Goal: Information Seeking & Learning: Learn about a topic

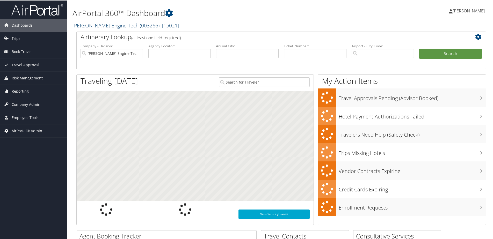
click at [82, 23] on link "Hartzell Engine Tech ( 003266 ) , [ 15021 ]" at bounding box center [125, 24] width 107 height 7
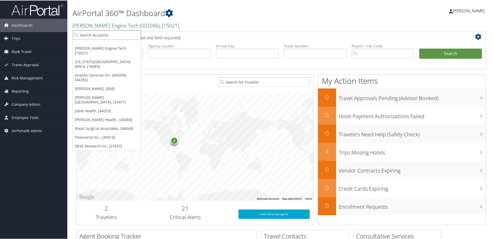
click at [82, 33] on input "search" at bounding box center [107, 35] width 68 height 10
type input "sabel"
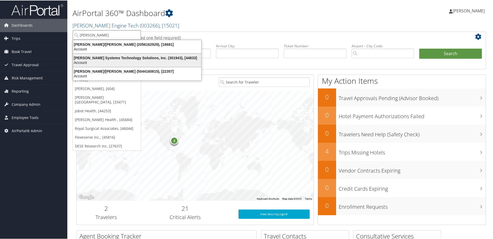
click at [87, 56] on div "Sabel Systems Technology Solutions, Inc. (301943), [44833]" at bounding box center [137, 57] width 134 height 5
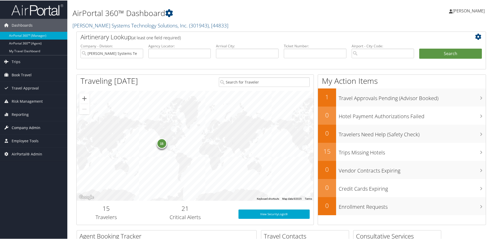
click at [28, 125] on span "Company Admin" at bounding box center [26, 127] width 29 height 13
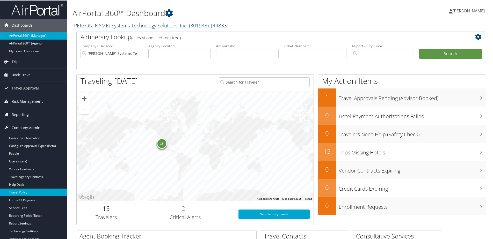
click at [19, 190] on link "Travel Policy" at bounding box center [33, 192] width 67 height 8
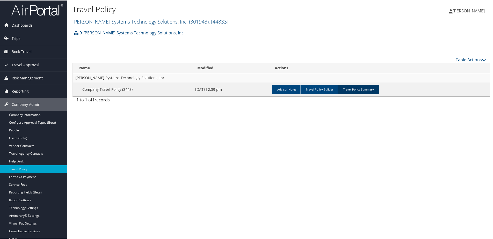
click at [353, 91] on link "Travel Policy Summary" at bounding box center [357, 88] width 41 height 9
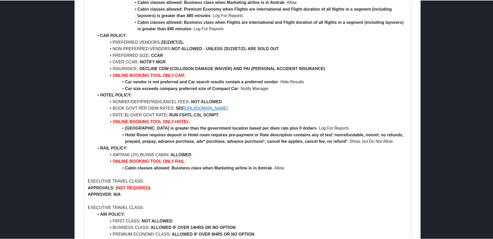
scroll to position [285, 0]
drag, startPoint x: 92, startPoint y: 147, endPoint x: 273, endPoint y: 166, distance: 182.0
click at [273, 166] on ul "AIR POLICY: FIRST CLASS : NOT ALLOWED BUSINESS CLASS : ALLOWED IF OVER 14HRS OR…" at bounding box center [247, 22] width 319 height 298
click at [178, 165] on strong "Cabin classes allowed: Business class when Marketing airline is in Amtrak" at bounding box center [198, 167] width 147 height 4
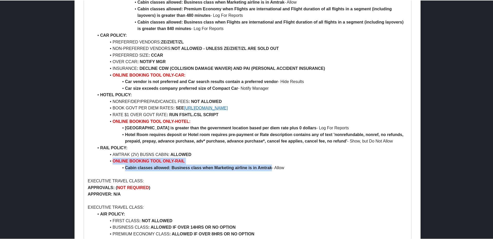
drag, startPoint x: 112, startPoint y: 162, endPoint x: 271, endPoint y: 168, distance: 159.8
click at [271, 168] on ul "AIR POLICY: FIRST CLASS : NOT ALLOWED BUSINESS CLASS : ALLOWED IF OVER 14HRS OR…" at bounding box center [247, 22] width 319 height 298
copy ul "ONLINE BOOKING TOOL ONLY-RAIL Cabin classes allowed: Business class when Market…"
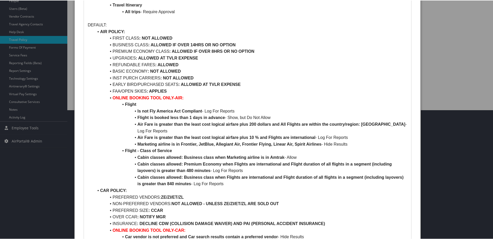
scroll to position [0, 0]
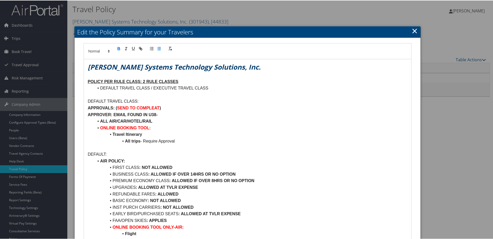
click at [414, 29] on link "×" at bounding box center [414, 30] width 6 height 10
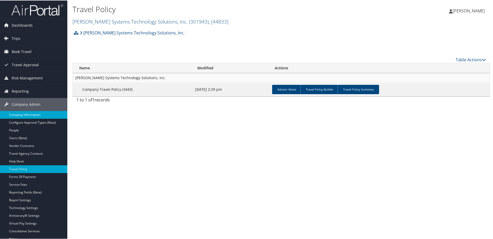
click at [24, 113] on link "Company Information" at bounding box center [33, 115] width 67 height 8
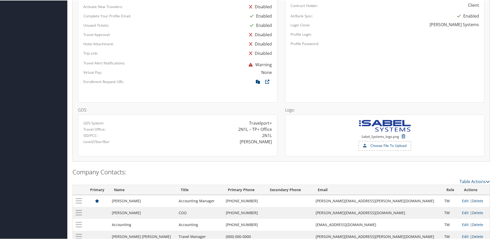
scroll to position [347, 0]
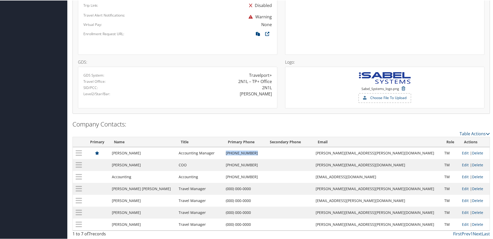
drag, startPoint x: 218, startPoint y: 154, endPoint x: 258, endPoint y: 152, distance: 39.9
click at [258, 152] on tr "Jessica Strawcutter Accounting Manager (410) 370-9138 jessica.strawcutter@sabel…" at bounding box center [281, 153] width 417 height 12
copy tr "(410) 370-9138"
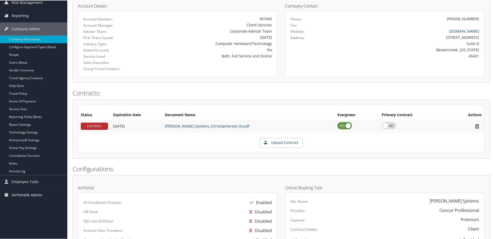
scroll to position [78, 0]
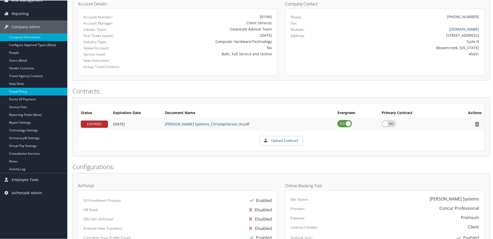
click at [21, 93] on link "Travel Policy" at bounding box center [33, 91] width 67 height 8
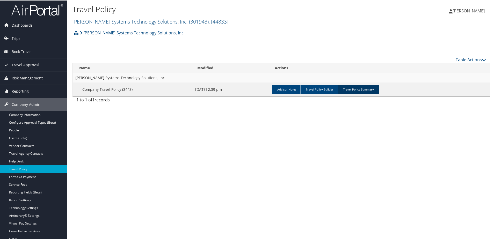
click at [349, 89] on link "Travel Policy Summary" at bounding box center [357, 88] width 41 height 9
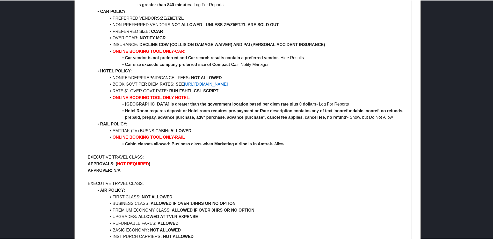
scroll to position [311, 0]
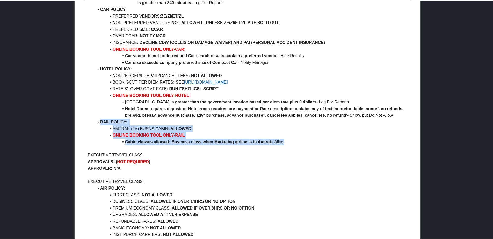
drag, startPoint x: 94, startPoint y: 122, endPoint x: 286, endPoint y: 144, distance: 194.0
copy ul "RAIL POLICY: AMTRAK (2V) BUSNS CABIN : ALLOWED ONLINE BOOKING TOOL ONLY-RAIL Ca…"
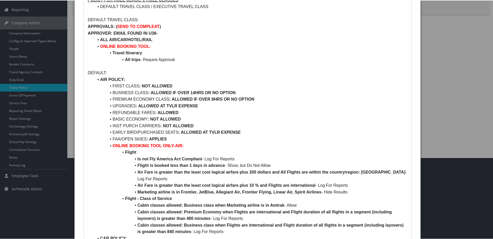
scroll to position [26, 0]
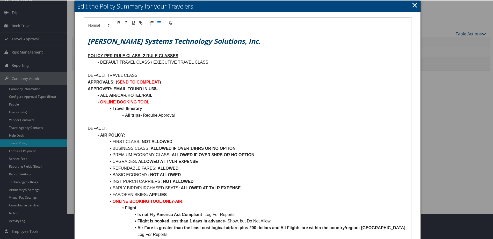
click at [409, 3] on h2 "Edit the Policy Summary for your Travelers" at bounding box center [248, 5] width 346 height 11
click at [411, 4] on link "×" at bounding box center [414, 4] width 6 height 10
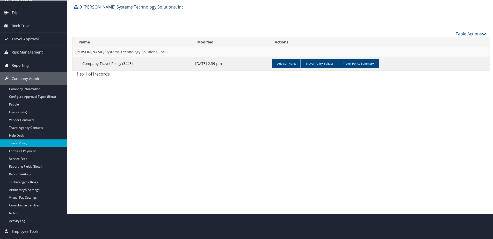
click at [101, 4] on link "[PERSON_NAME] Systems Technology Solutions, Inc." at bounding box center [132, 6] width 105 height 10
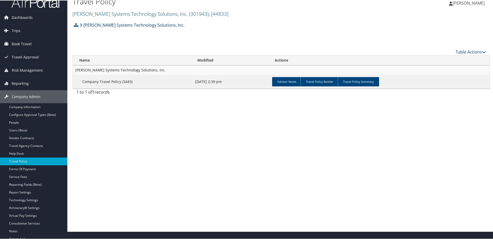
scroll to position [0, 0]
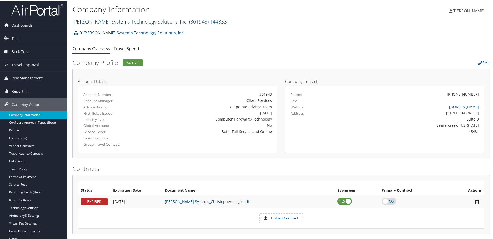
click at [85, 22] on link "[PERSON_NAME] Systems Technology Solutions, Inc. ( 301943 ) , [ 44833 ]" at bounding box center [150, 21] width 156 height 7
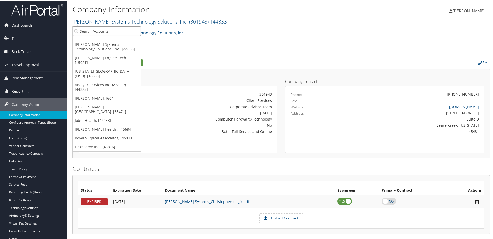
click at [85, 29] on input "search" at bounding box center [107, 31] width 68 height 10
type input "Jobot"
drag, startPoint x: 80, startPoint y: 41, endPoint x: 85, endPoint y: 44, distance: 5.6
click at [80, 41] on div "Jobot Health (301888), [44253]" at bounding box center [107, 40] width 75 height 5
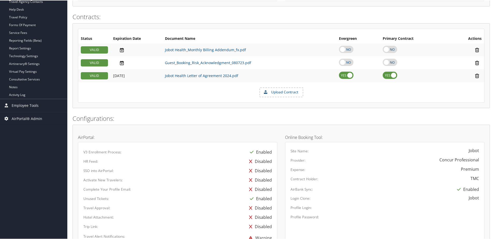
scroll to position [181, 0]
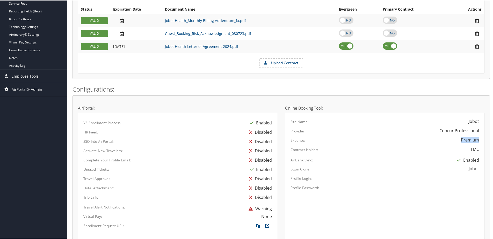
drag, startPoint x: 459, startPoint y: 142, endPoint x: 476, endPoint y: 140, distance: 17.4
click at [476, 140] on div "Premium" at bounding box center [425, 139] width 114 height 6
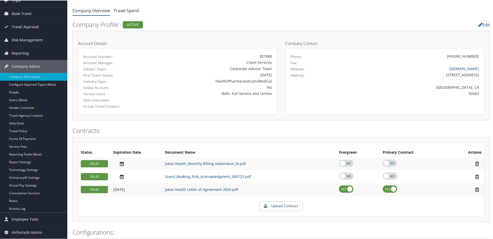
scroll to position [0, 0]
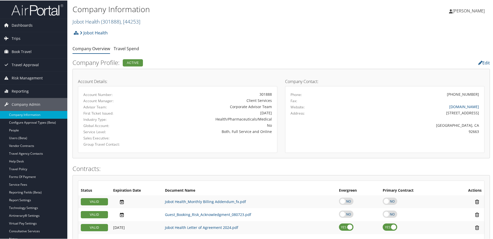
click at [93, 20] on link "Jobot Health ( 301888 ) , [ 44253 ]" at bounding box center [106, 21] width 68 height 7
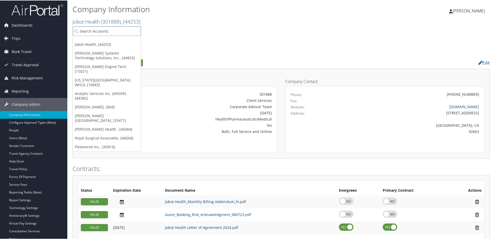
click at [87, 31] on input "search" at bounding box center [107, 31] width 68 height 10
type input "Lifewave"
click at [90, 39] on div "Lifewave Inc (301817), [43474]" at bounding box center [108, 40] width 76 height 5
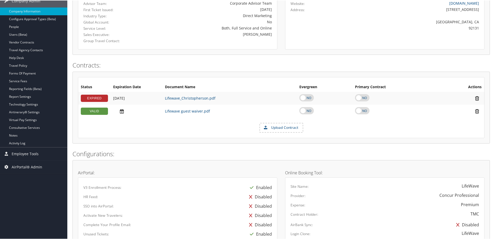
scroll to position [207, 0]
